Goal: Information Seeking & Learning: Learn about a topic

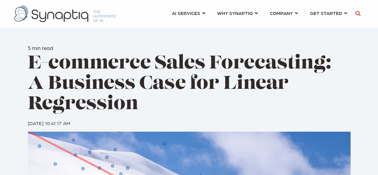
scroll to position [0, 2]
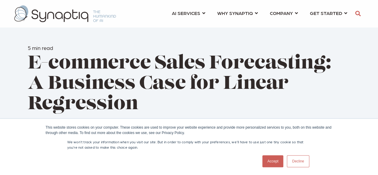
click at [279, 162] on link "Accept" at bounding box center [273, 161] width 21 height 12
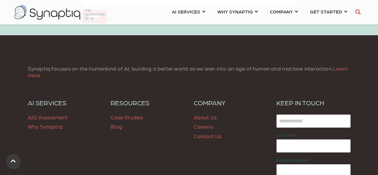
scroll to position [2059, 0]
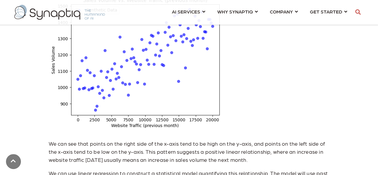
scroll to position [485, 0]
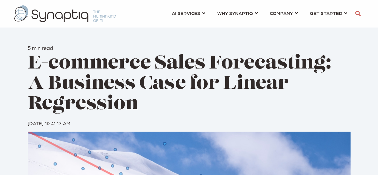
scroll to position [0, 2]
